Goal: Find specific page/section: Find specific page/section

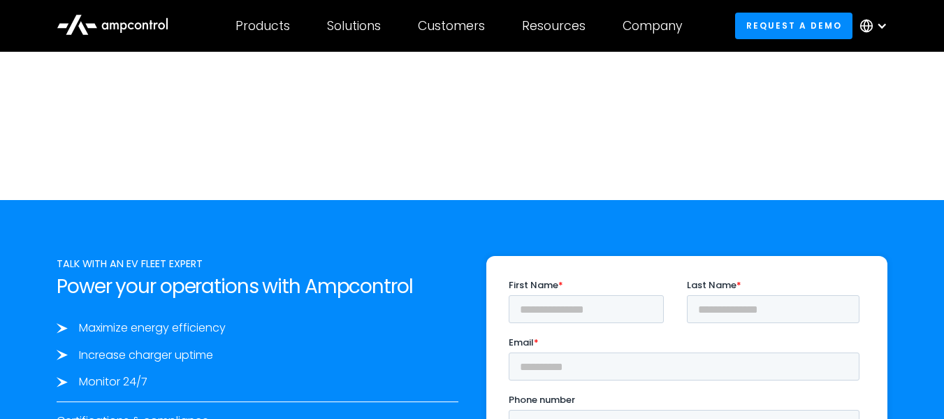
scroll to position [4434, 0]
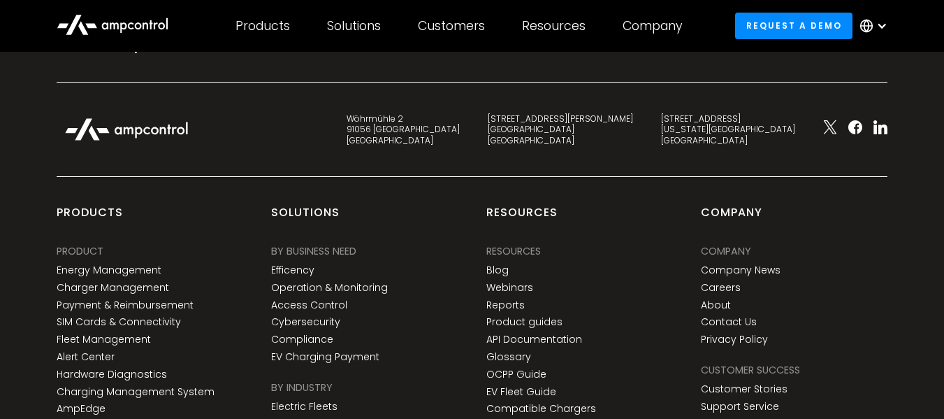
scroll to position [5140, 0]
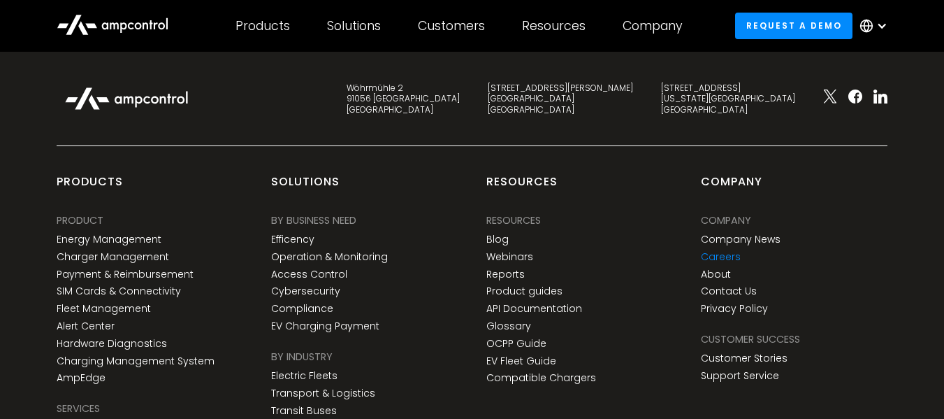
click at [710, 259] on link "Careers" at bounding box center [721, 257] width 40 height 12
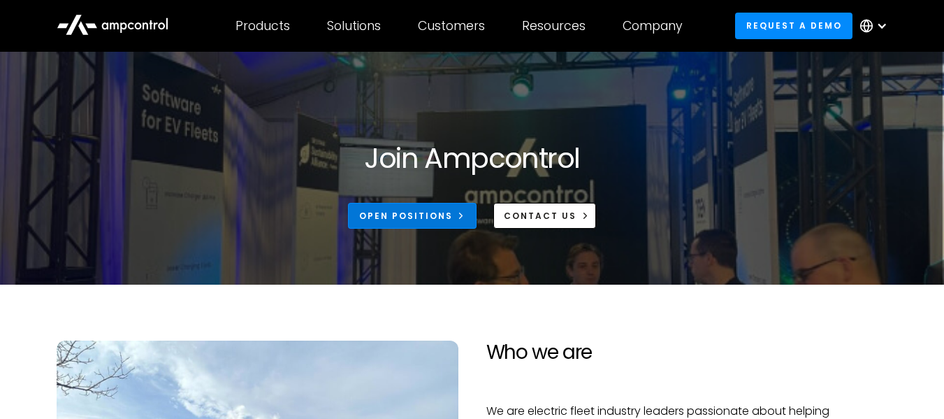
click at [451, 228] on link "Open Positions" at bounding box center [412, 216] width 129 height 26
